Goal: Task Accomplishment & Management: Manage account settings

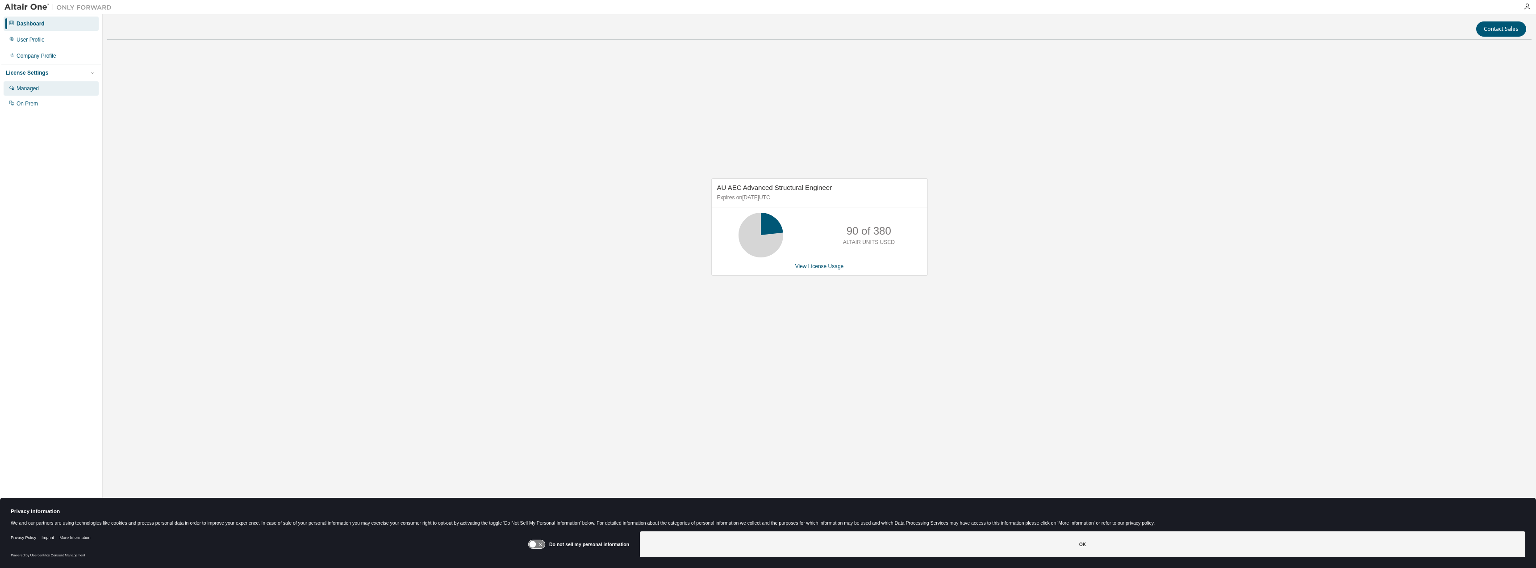
click at [37, 87] on div "Managed" at bounding box center [28, 88] width 22 height 7
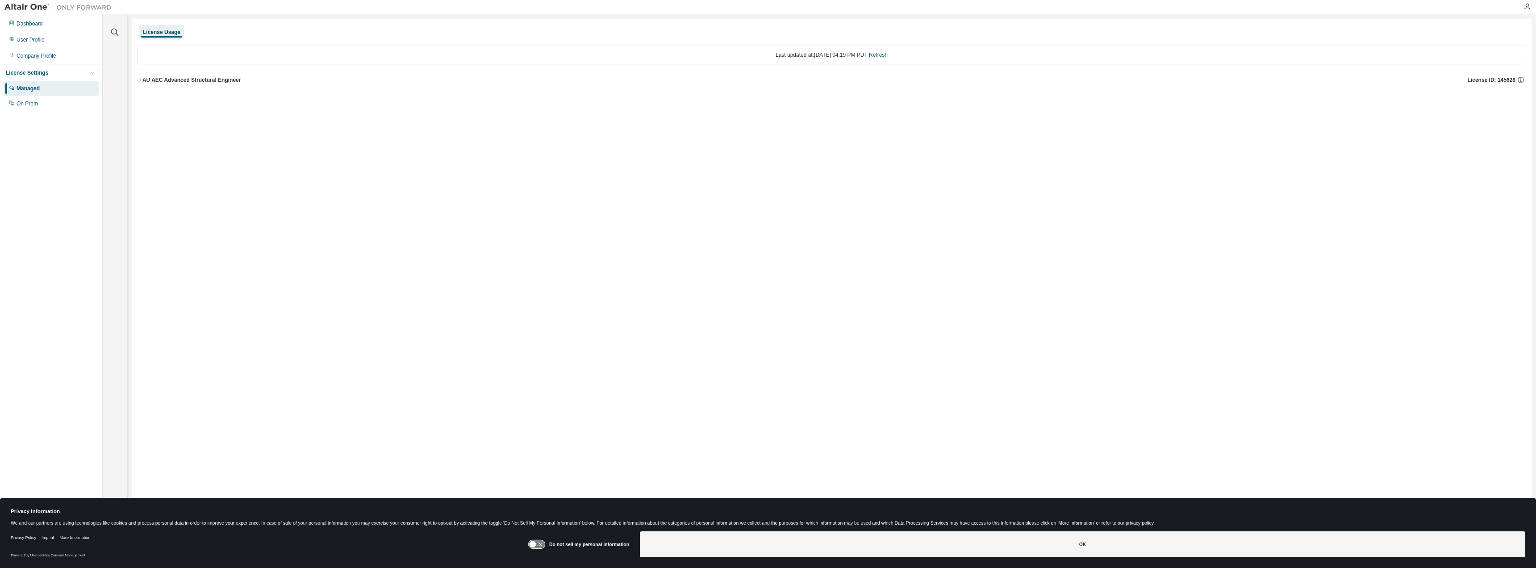
click at [139, 77] on button "AU AEC Advanced Structural Engineer License ID: 145628" at bounding box center [831, 80] width 1389 height 20
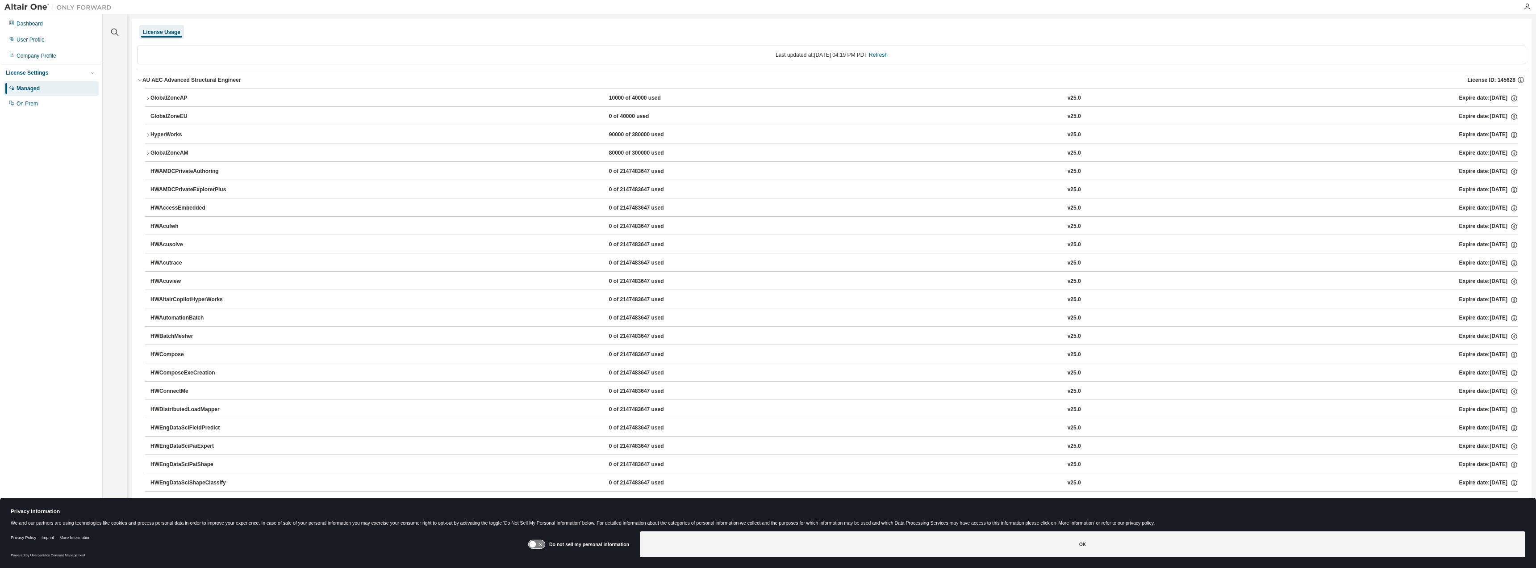
click at [148, 137] on icon "button" at bounding box center [147, 134] width 5 height 5
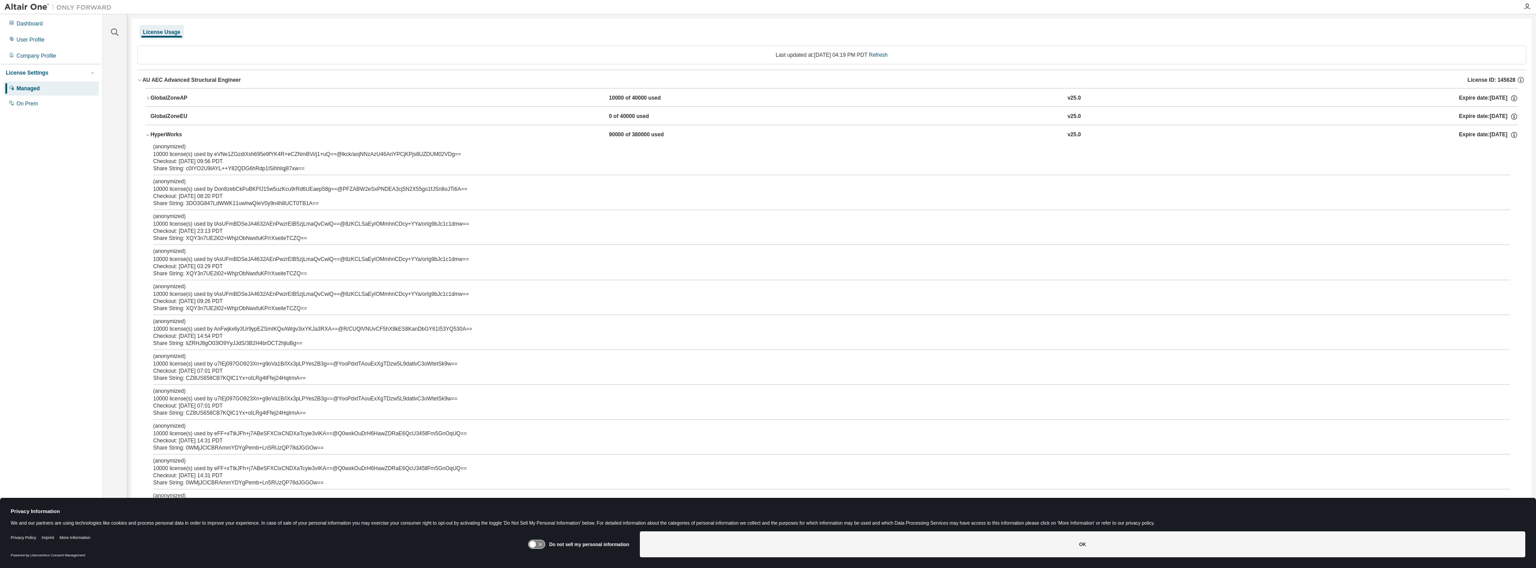
click at [148, 137] on icon "button" at bounding box center [147, 134] width 5 height 5
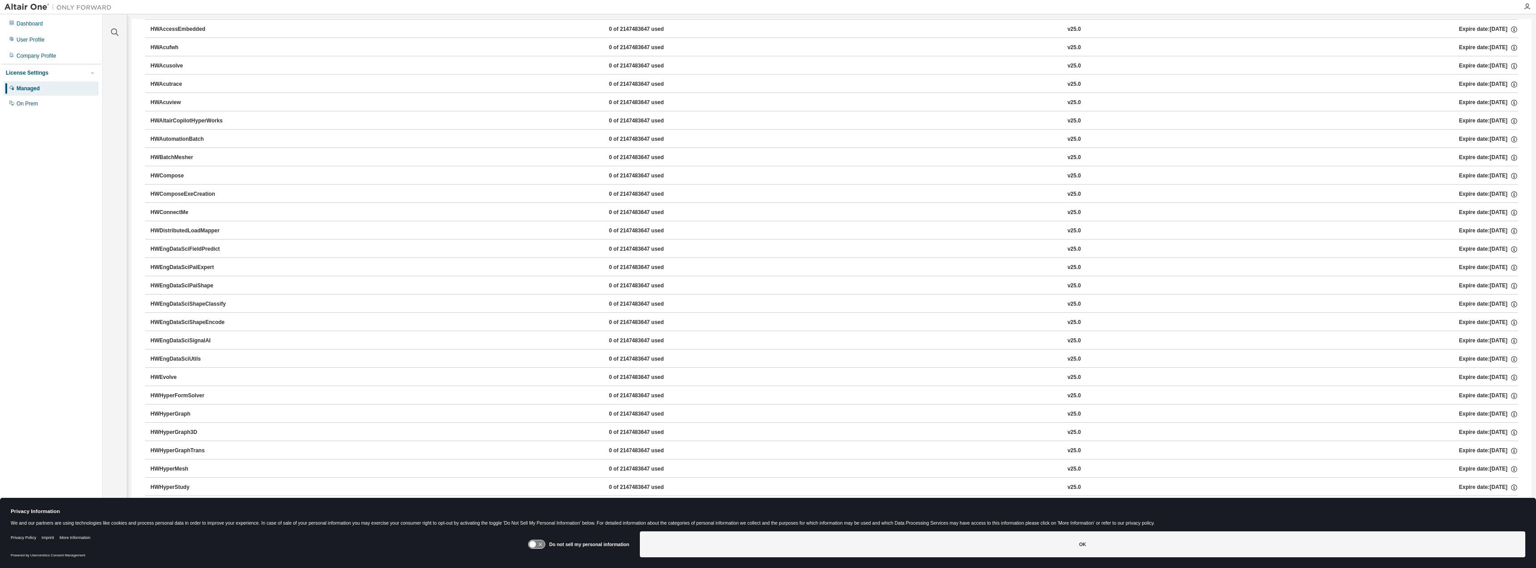
scroll to position [223, 0]
click at [161, 113] on div "HWBatchMesher" at bounding box center [191, 113] width 80 height 8
